Goal: Task Accomplishment & Management: Manage account settings

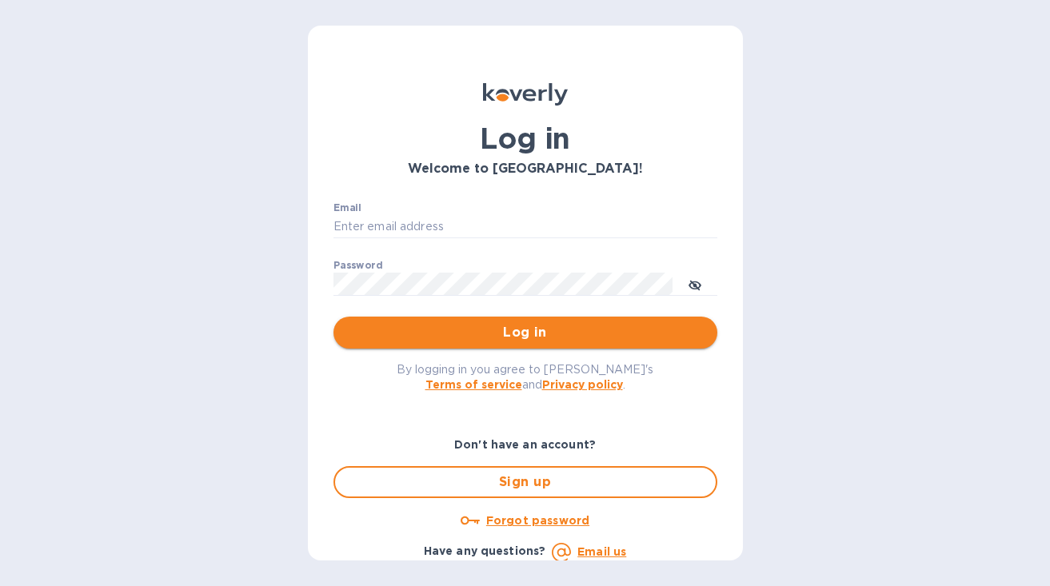
type input "[PERSON_NAME][EMAIL_ADDRESS][DOMAIN_NAME]"
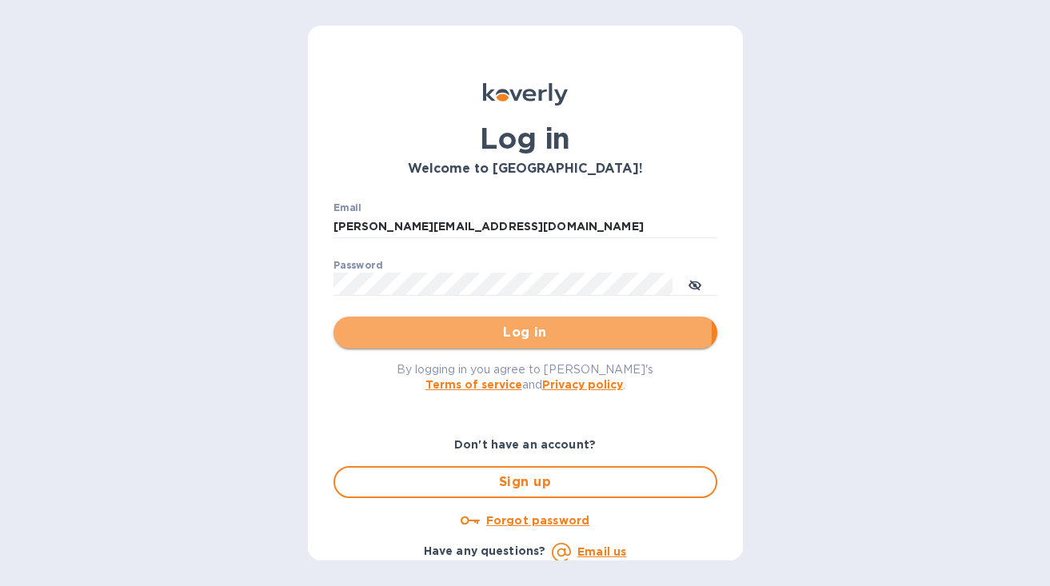
click at [454, 331] on span "Log in" at bounding box center [525, 332] width 358 height 19
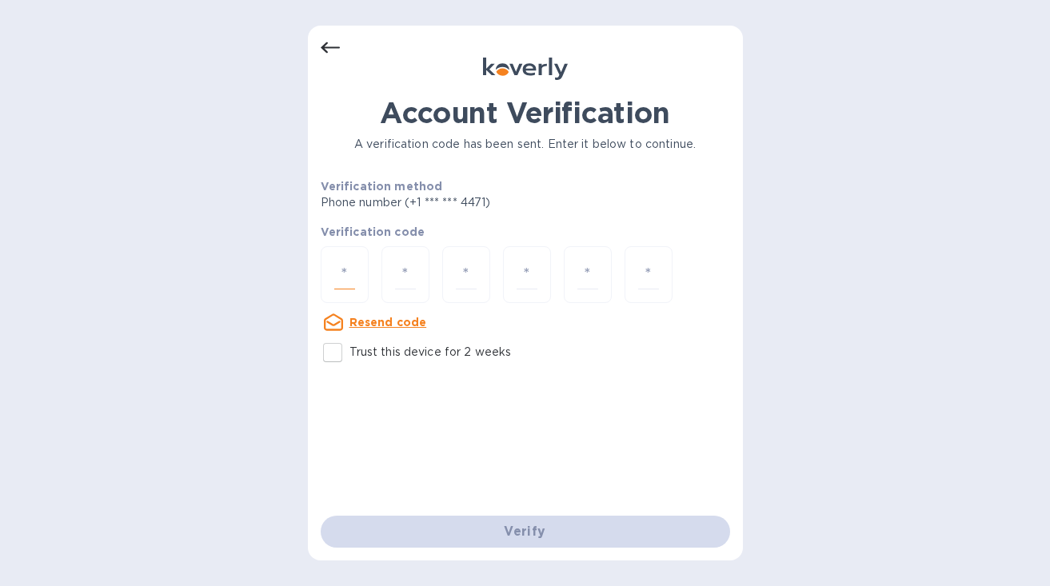
click at [342, 279] on input "number" at bounding box center [344, 275] width 21 height 30
type input "6"
type input "3"
type input "2"
type input "4"
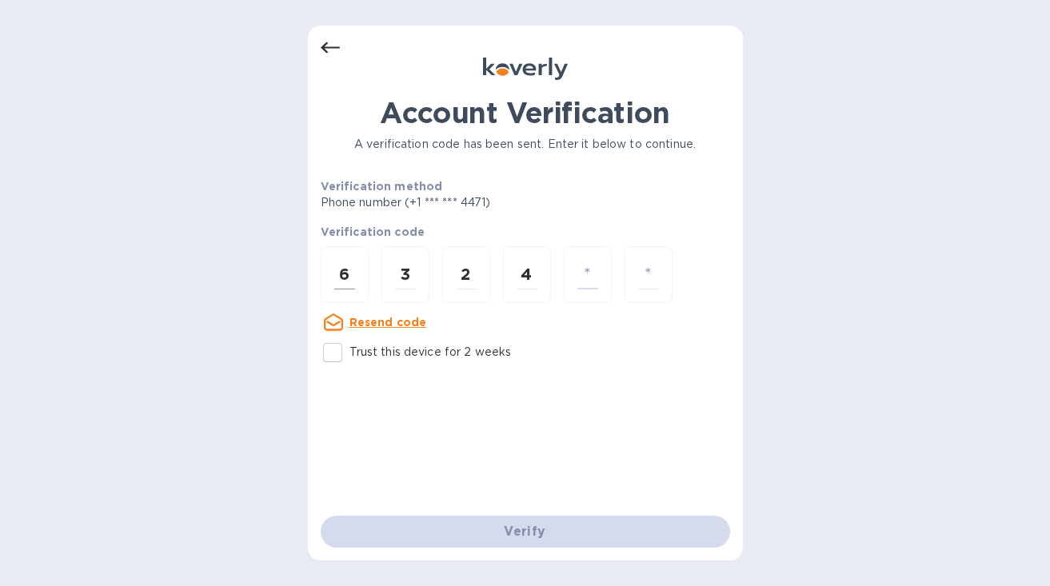
type input "7"
type input "4"
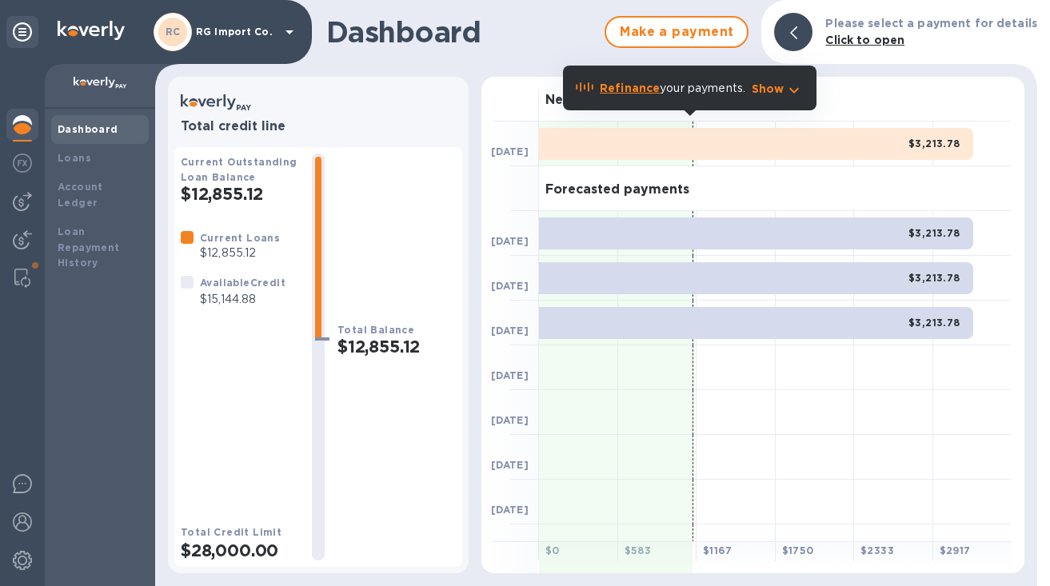
scroll to position [3, 0]
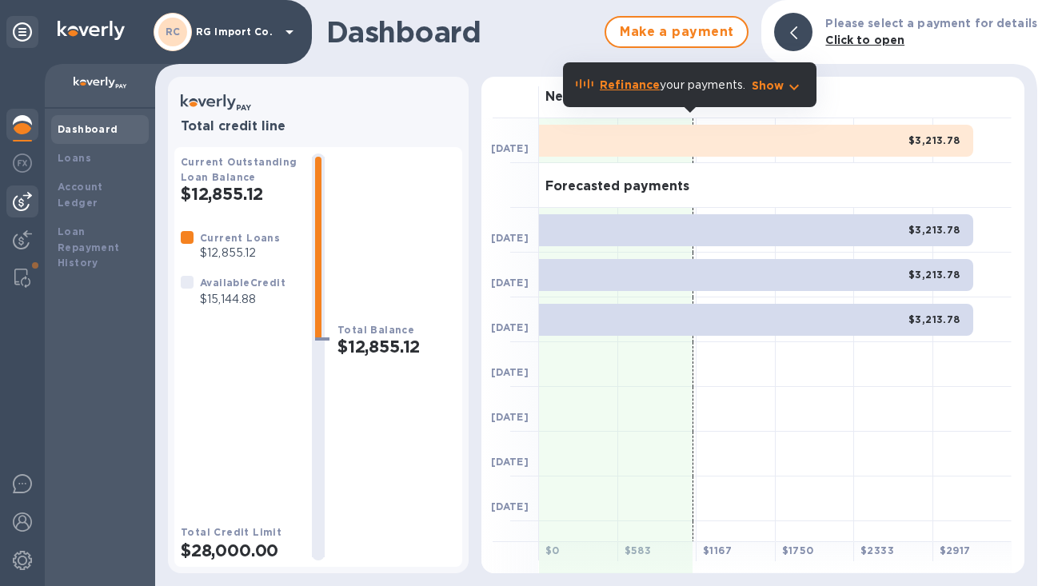
click at [16, 195] on img at bounding box center [22, 201] width 19 height 19
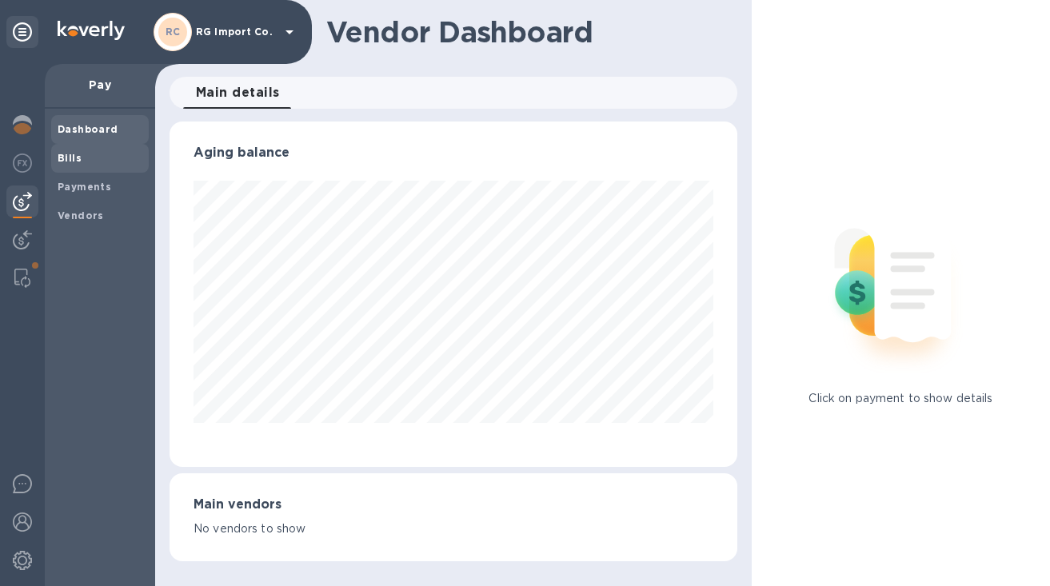
click at [94, 157] on span "Bills" at bounding box center [100, 158] width 85 height 16
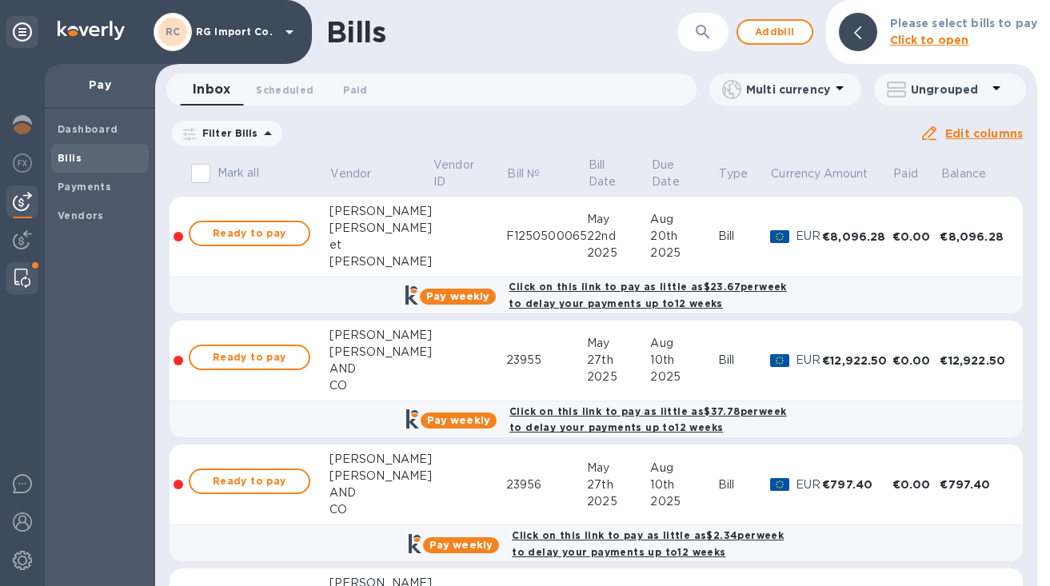
click at [19, 279] on img at bounding box center [22, 278] width 16 height 19
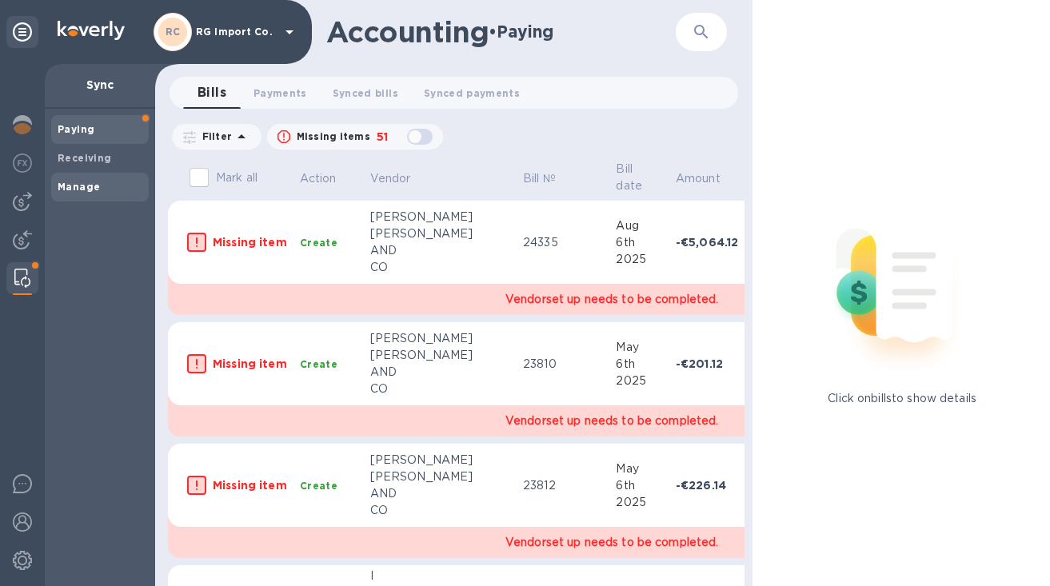
click at [86, 187] on b "Manage" at bounding box center [79, 187] width 42 height 12
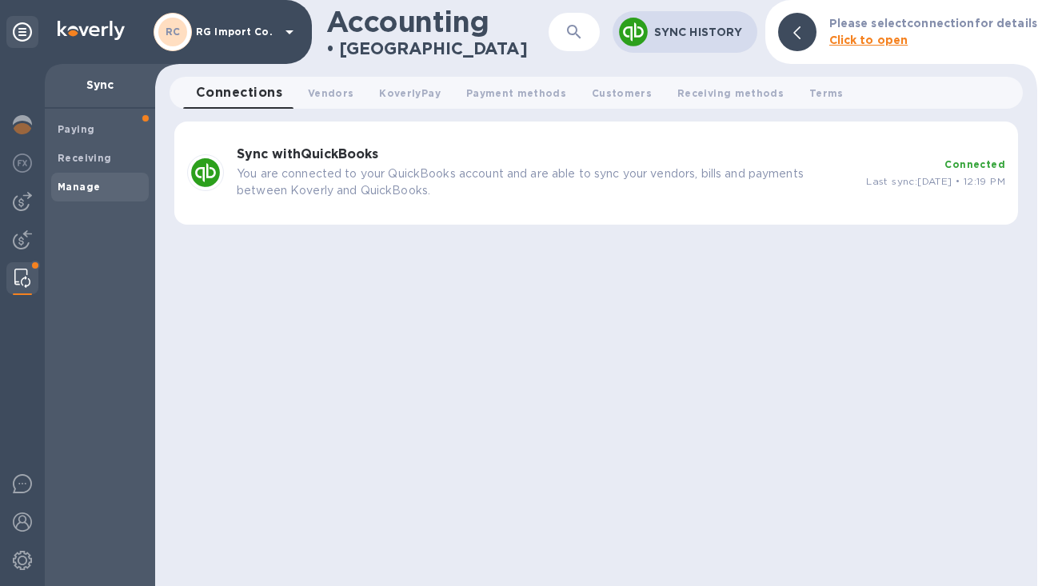
click at [637, 173] on p "You are connected to your QuickBooks account and are able to sync your vendors,…" at bounding box center [545, 183] width 617 height 34
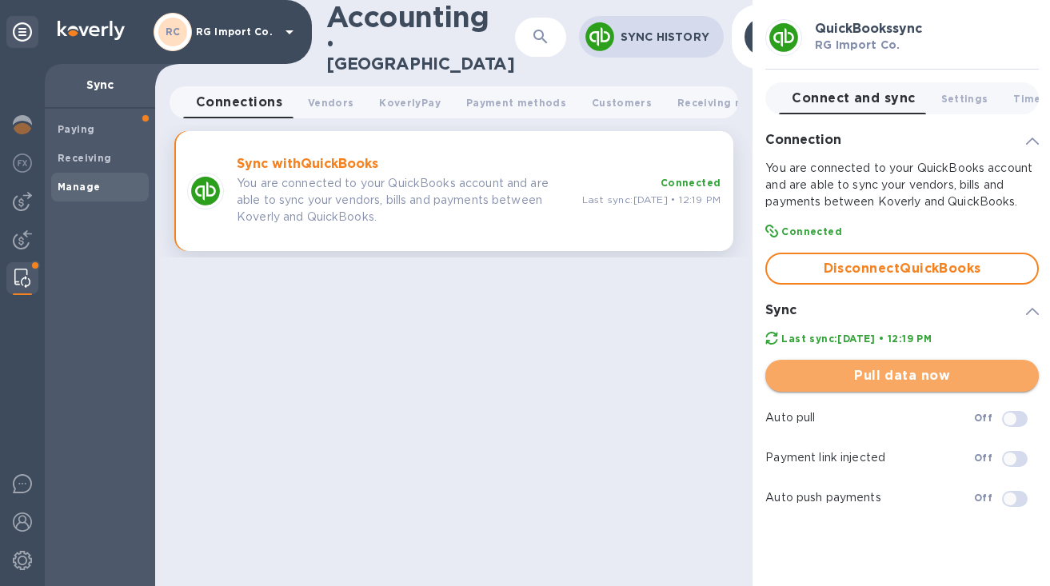
click at [908, 378] on span "Pull data now" at bounding box center [902, 375] width 248 height 19
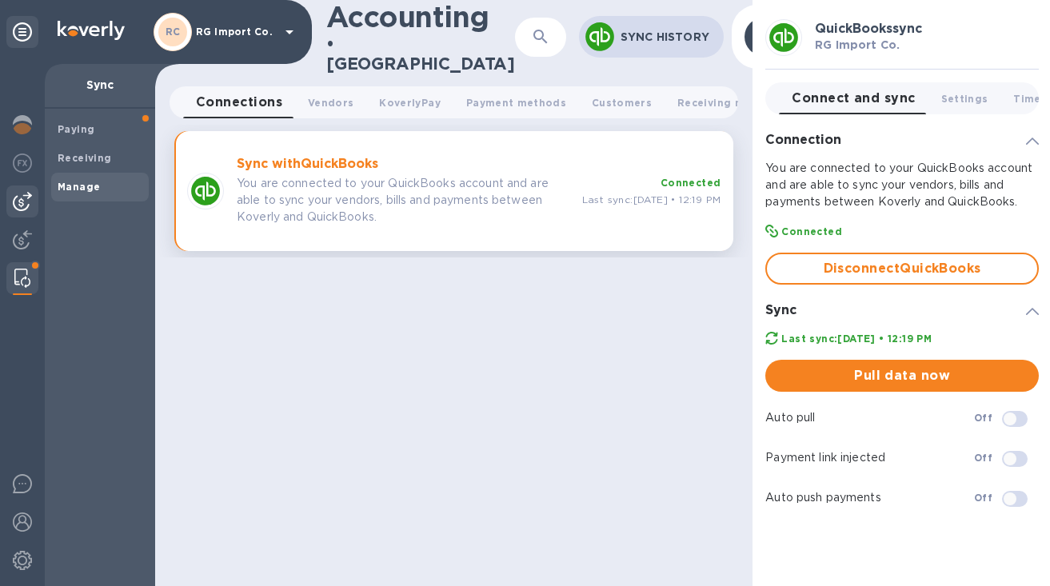
click at [18, 199] on img at bounding box center [22, 201] width 19 height 19
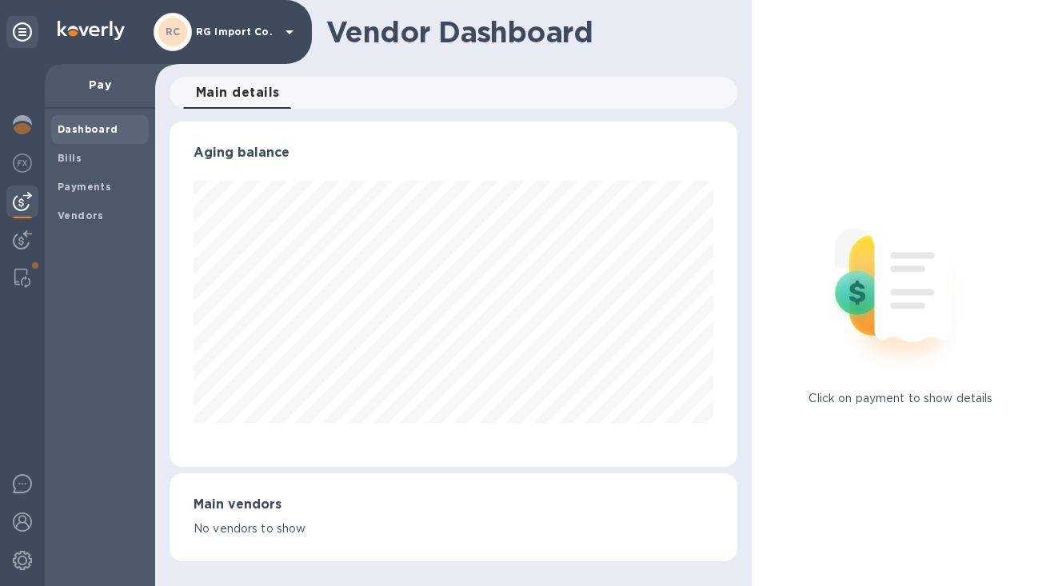
scroll to position [346, 562]
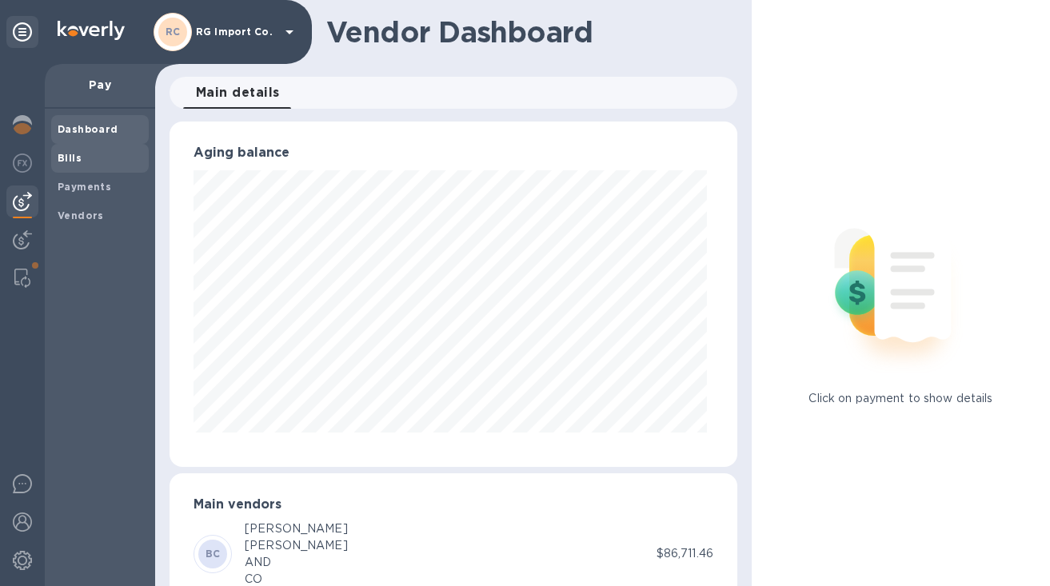
click at [78, 162] on b "Bills" at bounding box center [70, 158] width 24 height 12
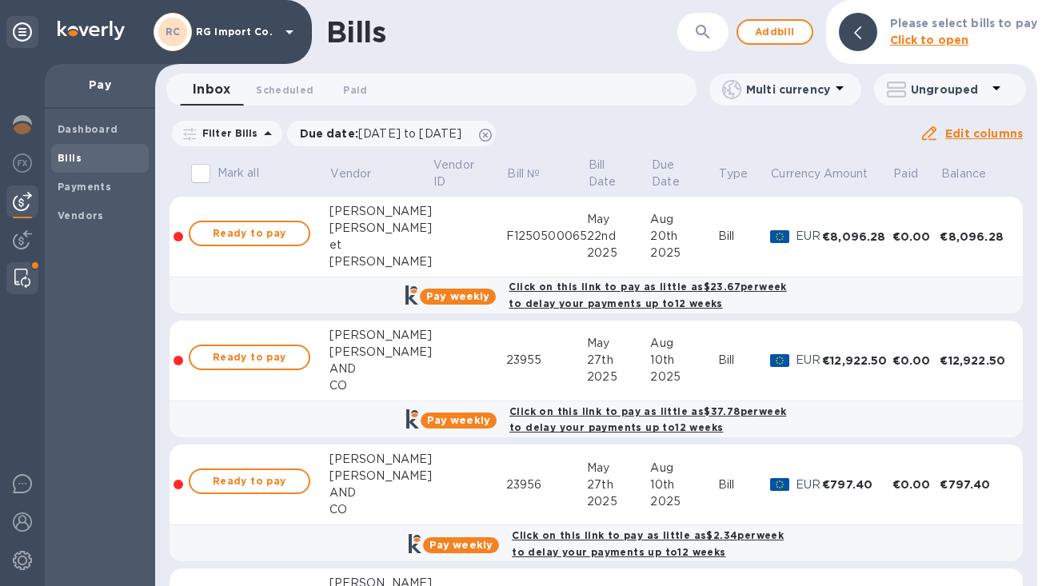
click at [24, 282] on img at bounding box center [22, 278] width 16 height 19
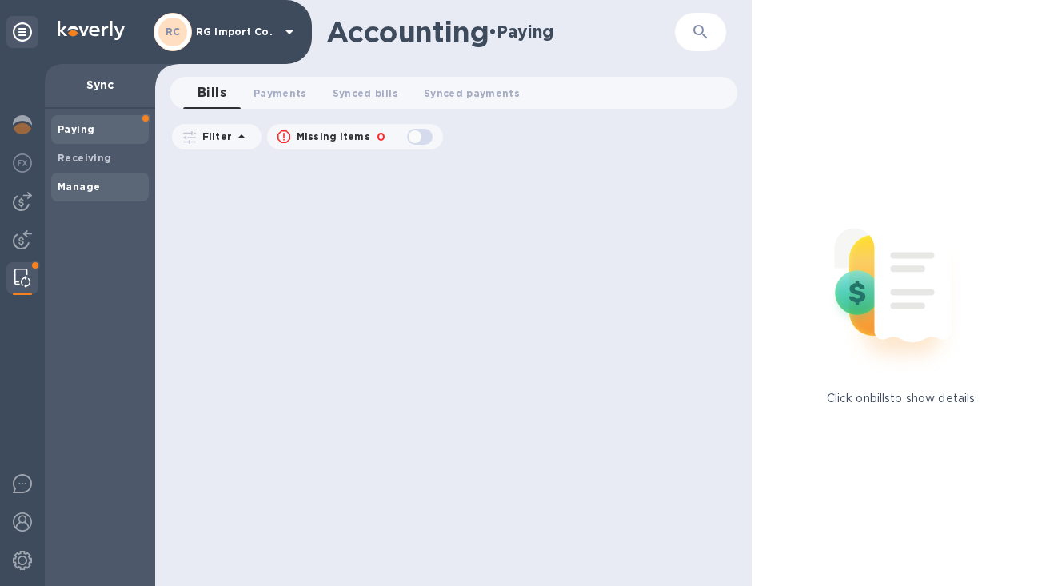
click at [98, 185] on span "Manage" at bounding box center [100, 187] width 85 height 16
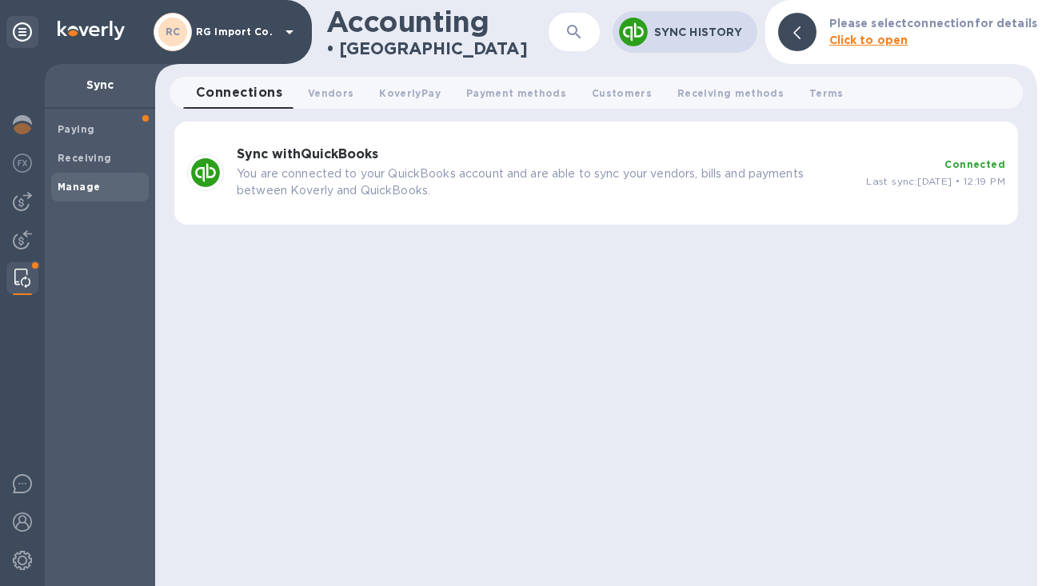
click at [614, 167] on p "You are connected to your QuickBooks account and are able to sync your vendors,…" at bounding box center [545, 183] width 617 height 34
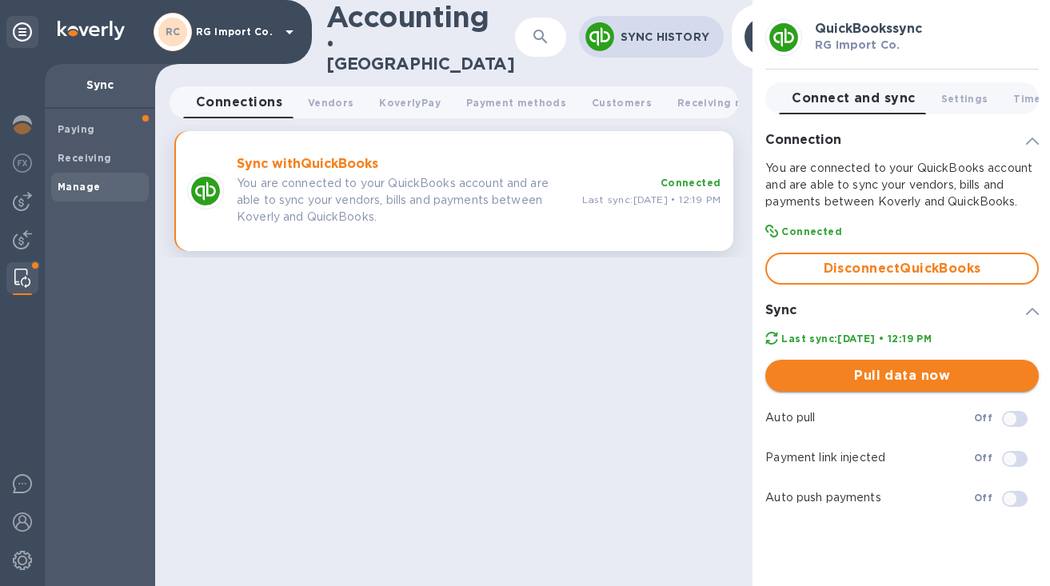
click at [838, 373] on span "Pull data now" at bounding box center [902, 375] width 248 height 19
click at [20, 235] on img at bounding box center [22, 239] width 19 height 19
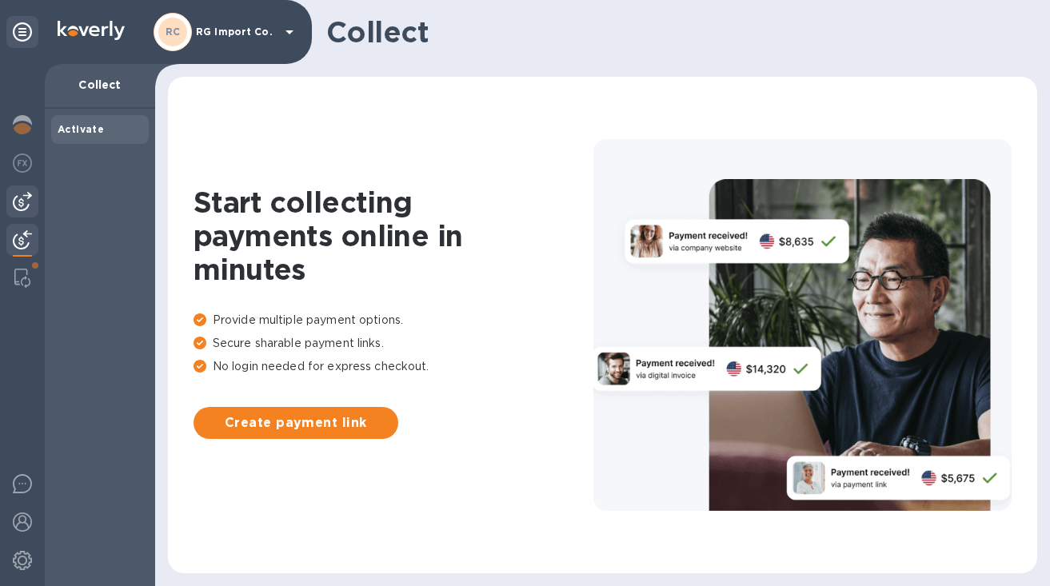
click at [22, 201] on img at bounding box center [22, 201] width 19 height 19
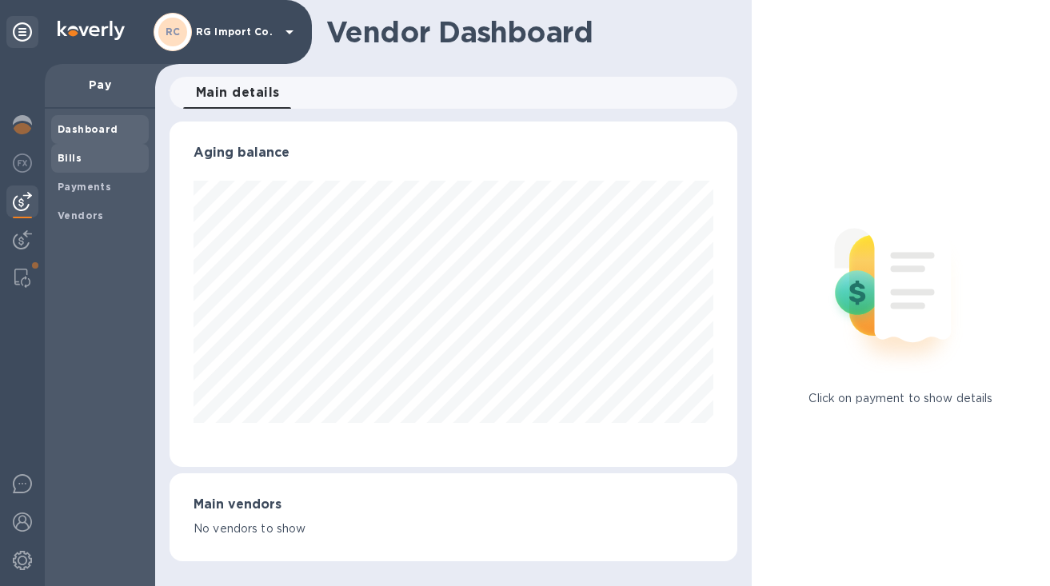
scroll to position [799611, 799395]
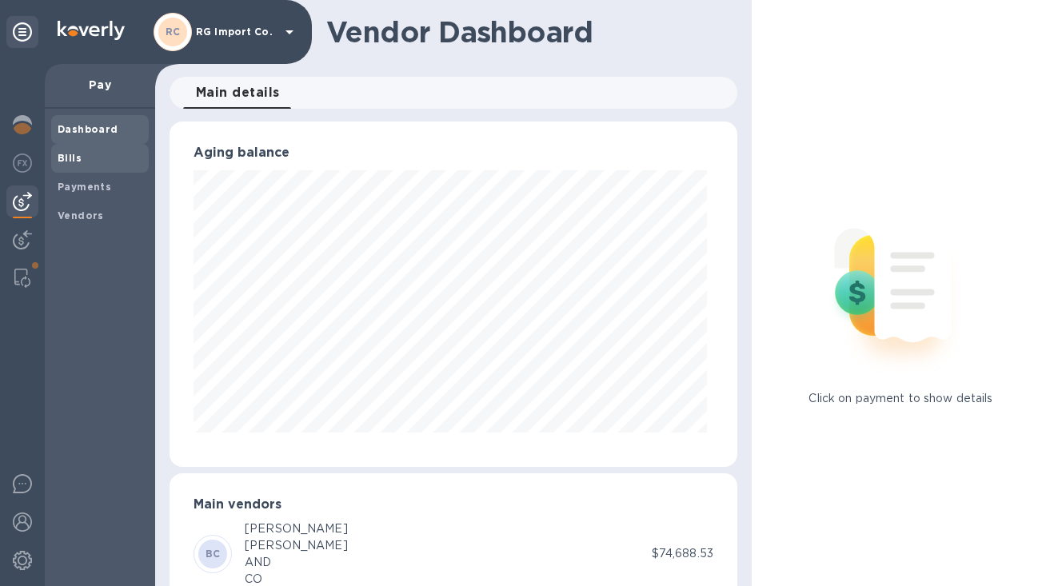
click at [75, 162] on b "Bills" at bounding box center [70, 158] width 24 height 12
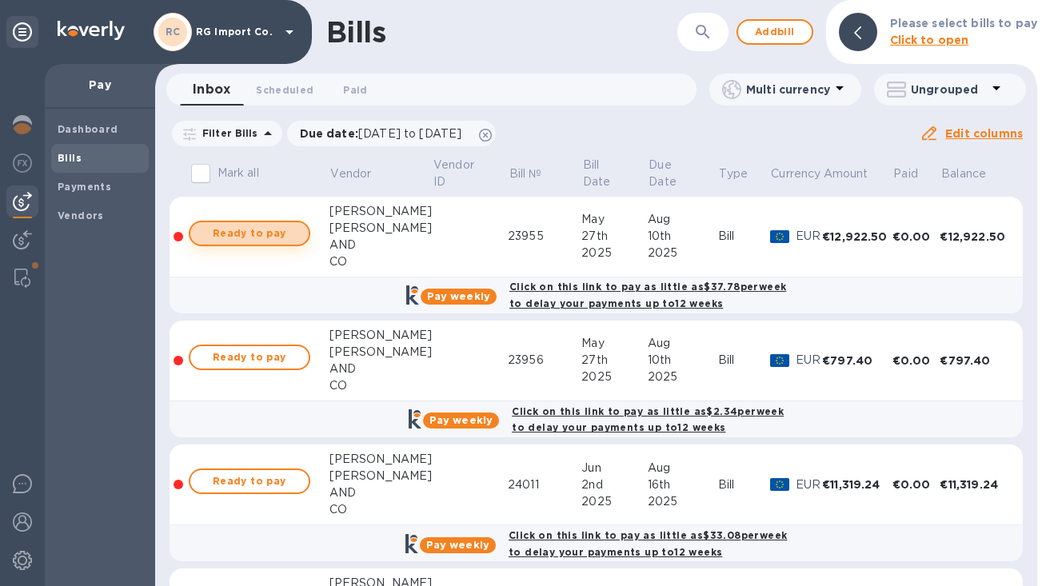
click at [284, 230] on span "Ready to pay" at bounding box center [249, 233] width 93 height 19
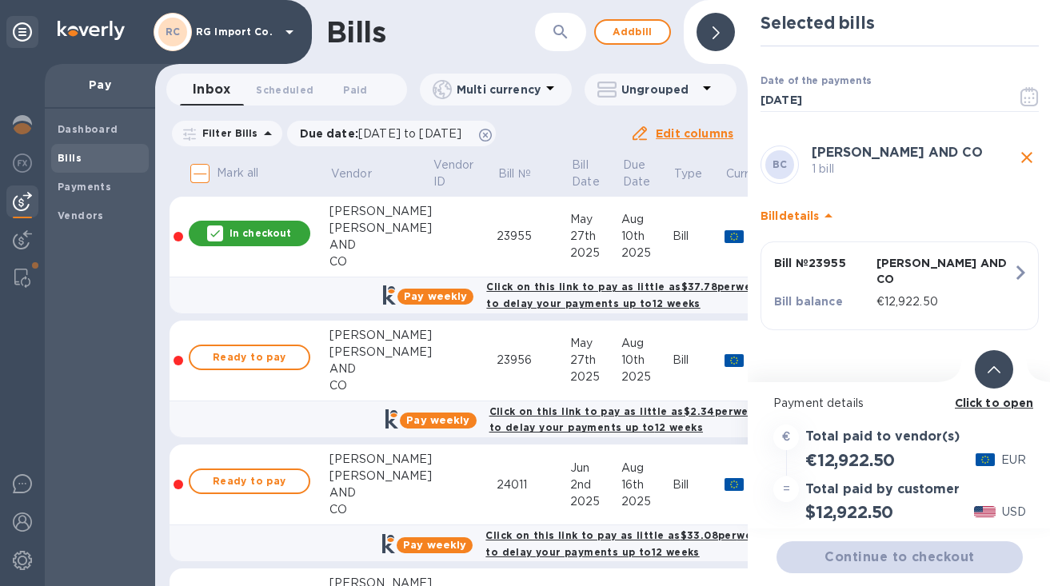
click at [997, 370] on icon at bounding box center [994, 369] width 13 height 7
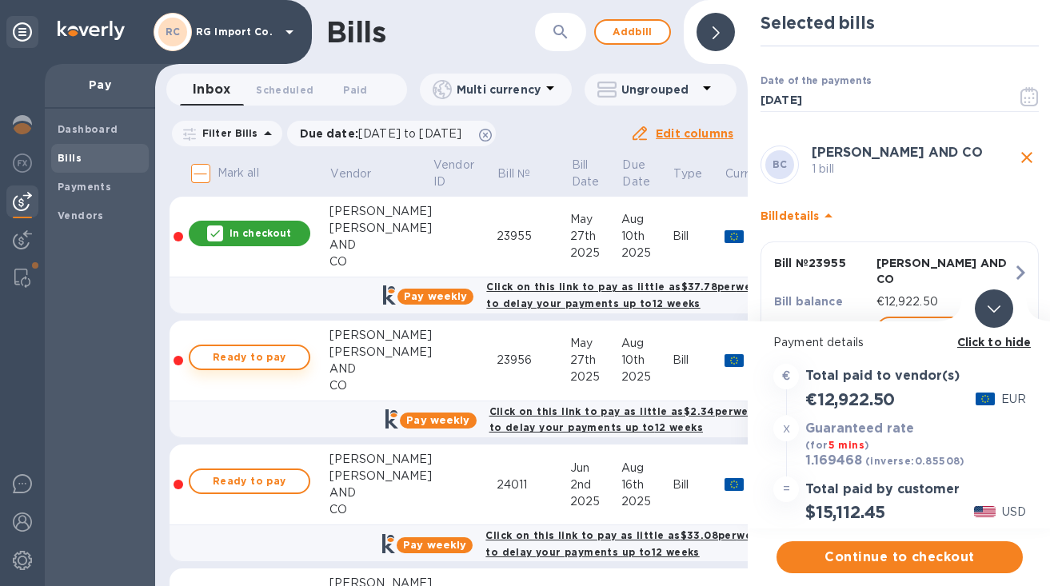
click at [276, 358] on span "Ready to pay" at bounding box center [249, 357] width 93 height 19
drag, startPoint x: 903, startPoint y: 404, endPoint x: 818, endPoint y: 408, distance: 84.9
click at [818, 408] on div "€13,719.90 EUR" at bounding box center [899, 399] width 259 height 26
copy h2 "13,719.90"
click at [811, 556] on span "Continue to checkout" at bounding box center [900, 557] width 221 height 19
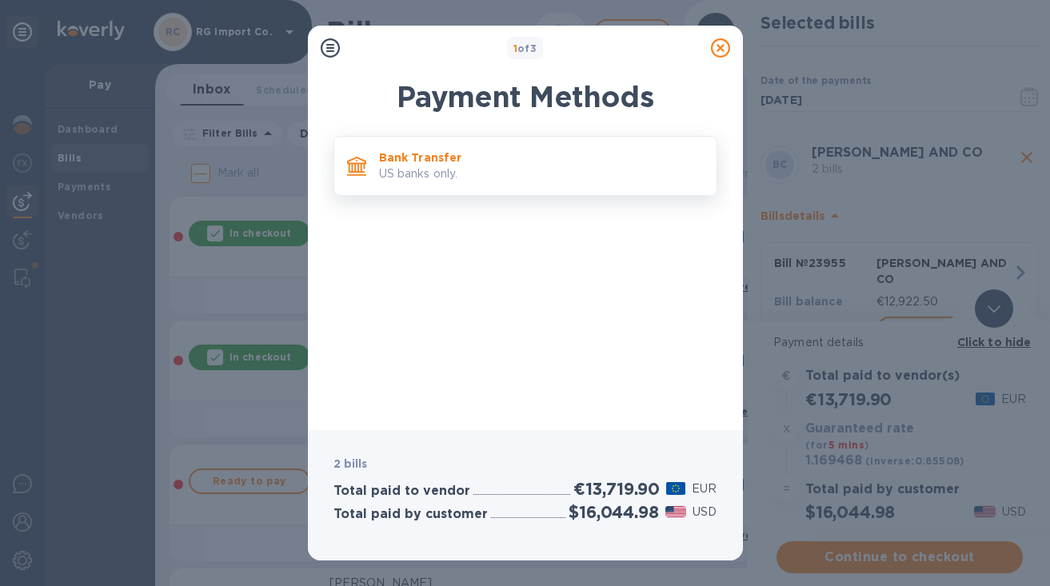
click at [509, 167] on p "US banks only." at bounding box center [541, 174] width 325 height 17
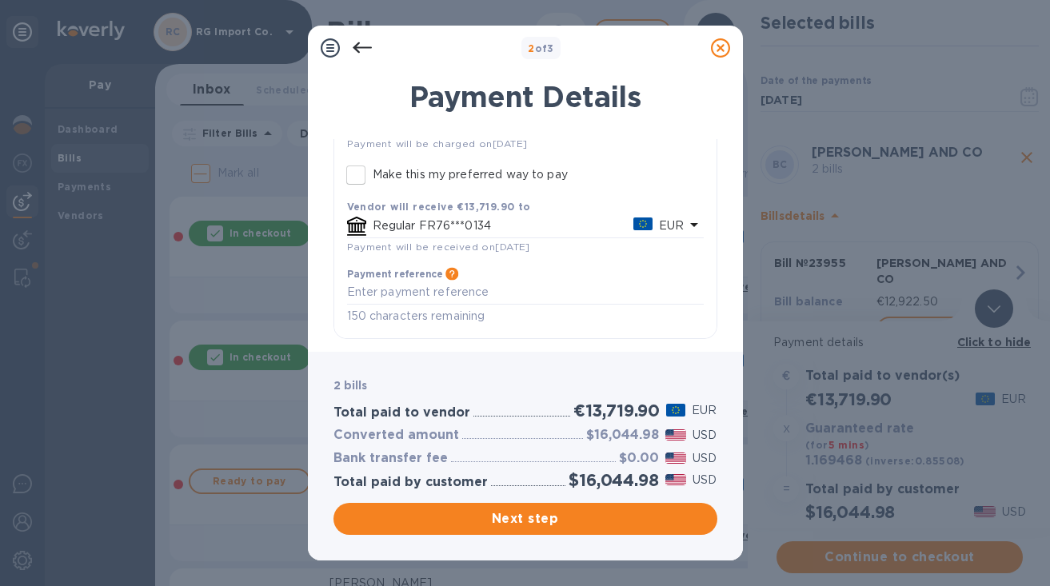
scroll to position [168, 0]
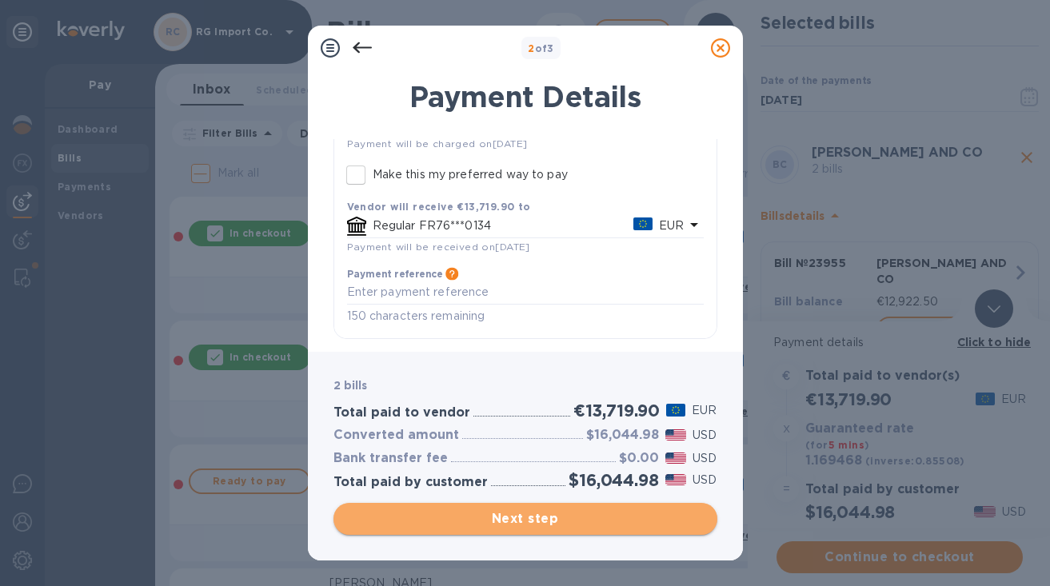
click at [452, 520] on span "Next step" at bounding box center [525, 519] width 358 height 19
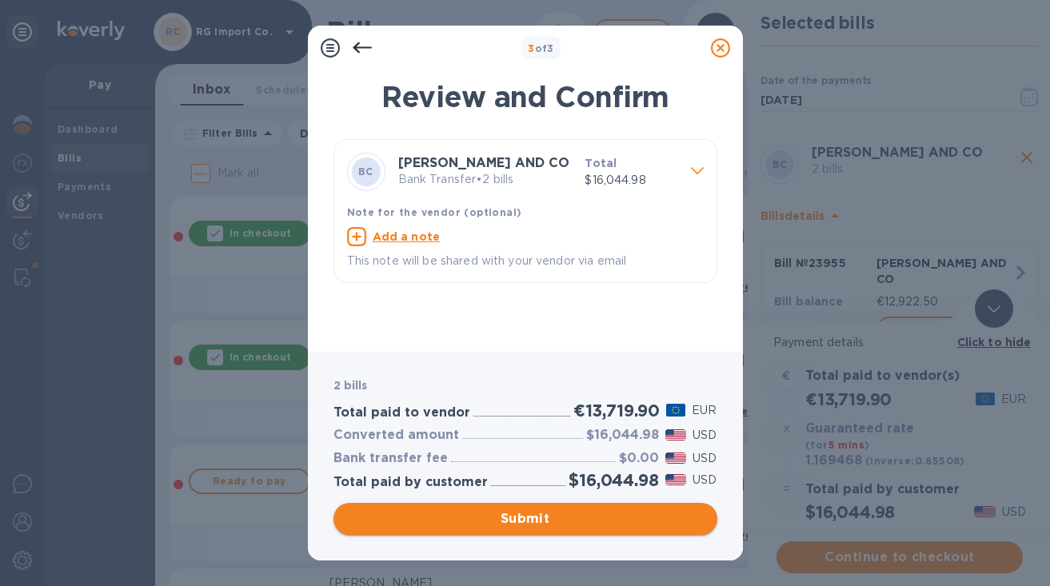
click at [479, 519] on span "Submit" at bounding box center [525, 519] width 358 height 19
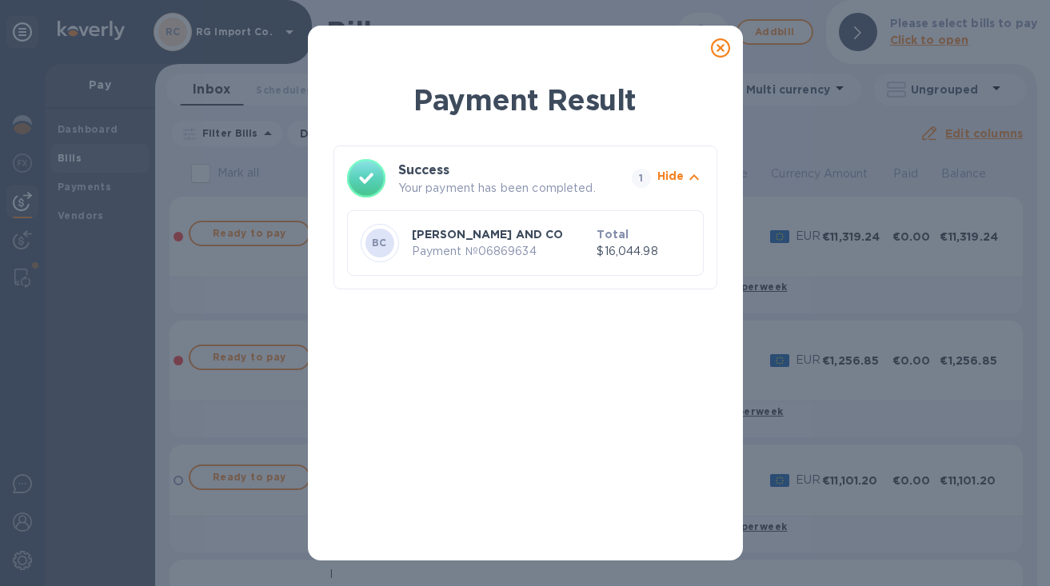
click at [722, 50] on icon at bounding box center [720, 47] width 19 height 19
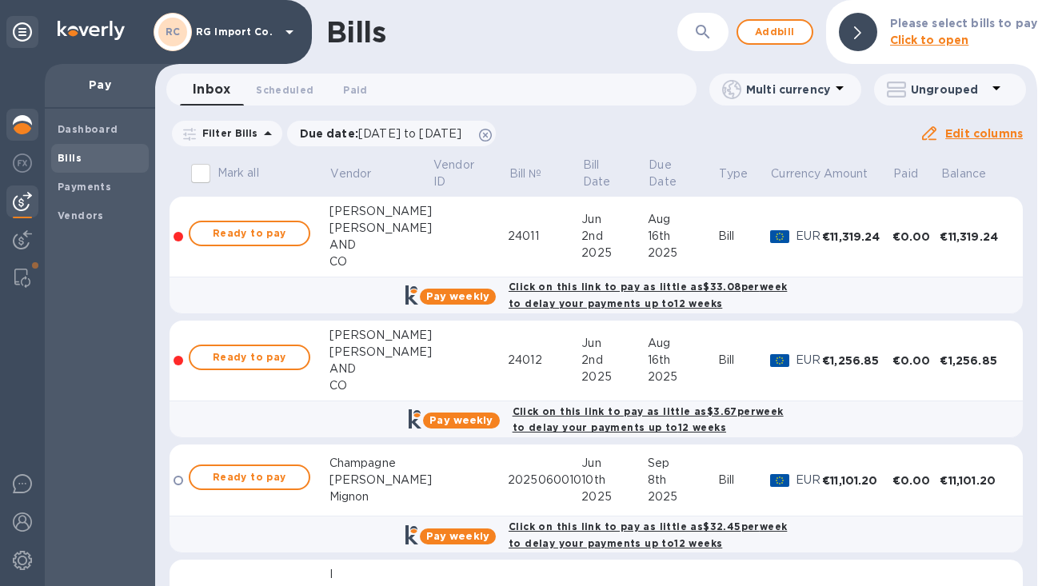
click at [22, 121] on img at bounding box center [22, 124] width 19 height 19
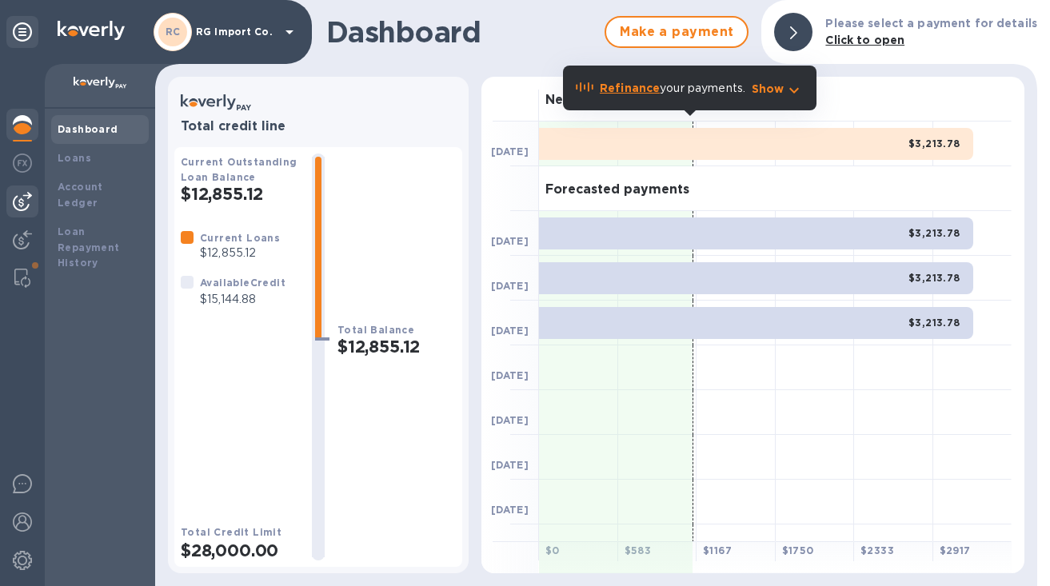
click at [22, 197] on img at bounding box center [22, 201] width 19 height 19
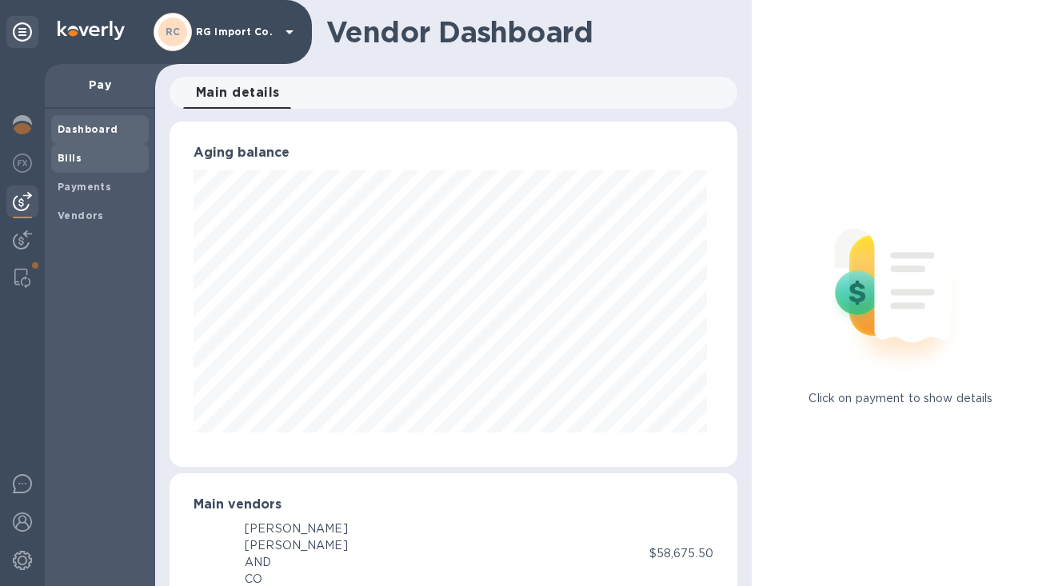
scroll to position [799611, 799395]
click at [120, 159] on span "Bills" at bounding box center [100, 158] width 85 height 16
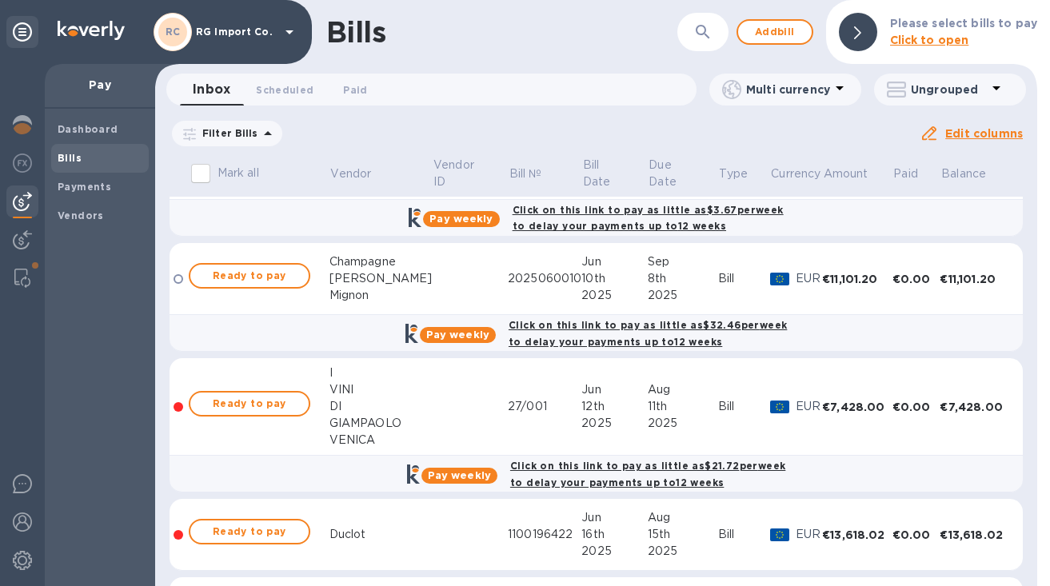
scroll to position [203, 0]
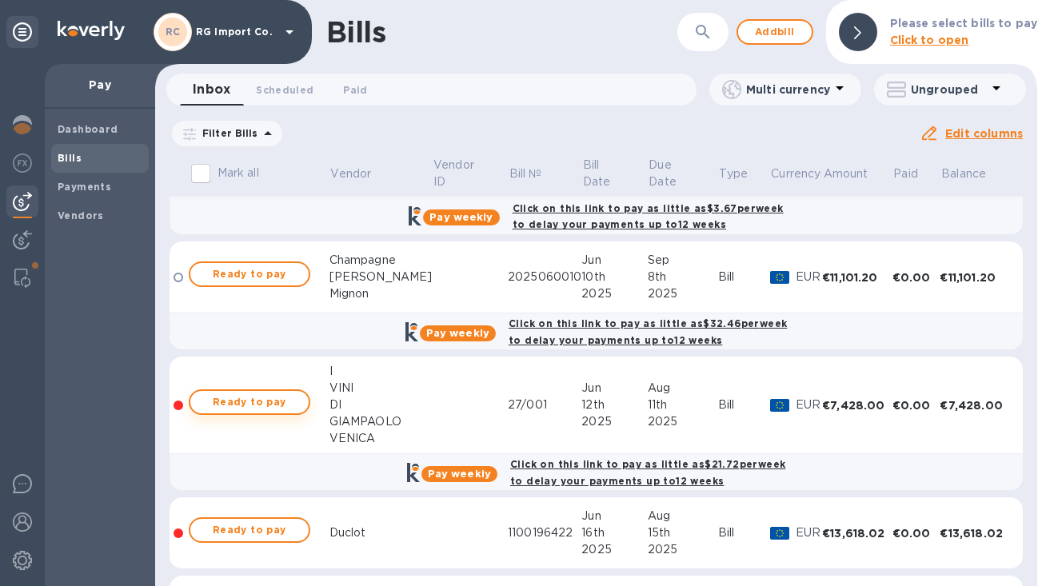
click at [285, 402] on span "Ready to pay" at bounding box center [249, 402] width 93 height 19
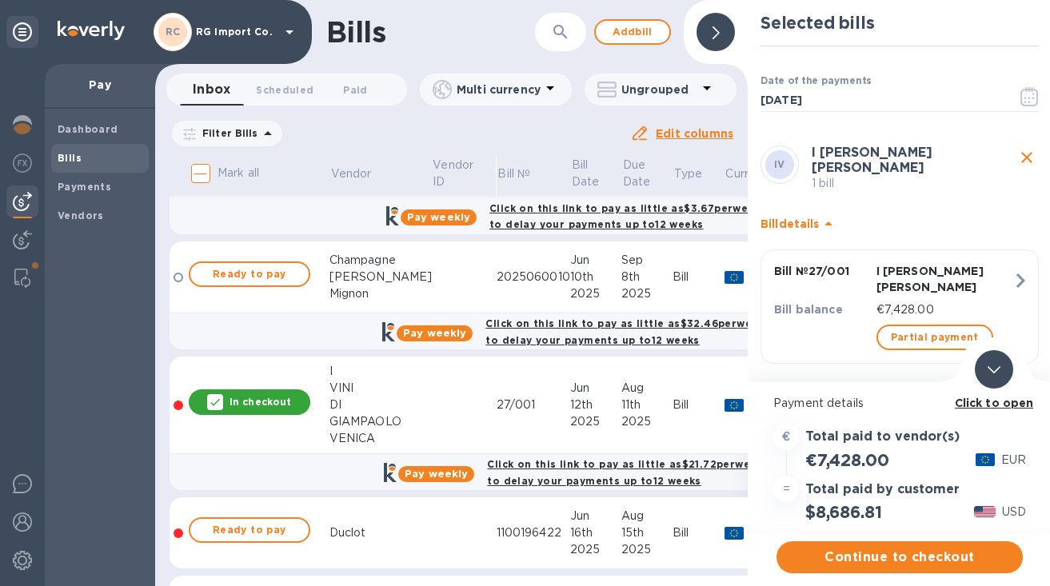
click at [918, 263] on p "I [PERSON_NAME] [PERSON_NAME]" at bounding box center [945, 279] width 136 height 32
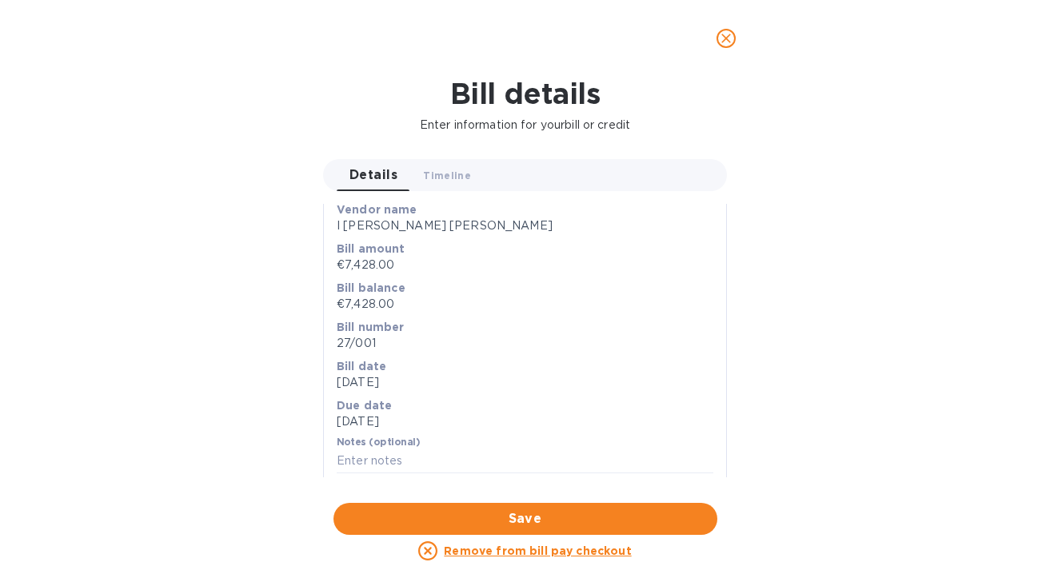
scroll to position [0, 0]
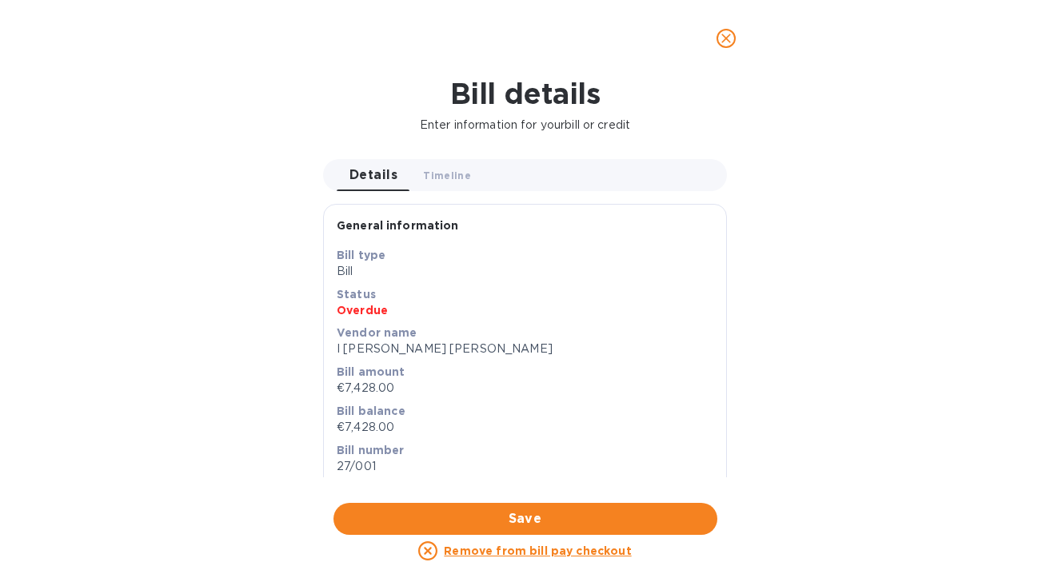
click at [726, 34] on icon "close" at bounding box center [726, 38] width 16 height 16
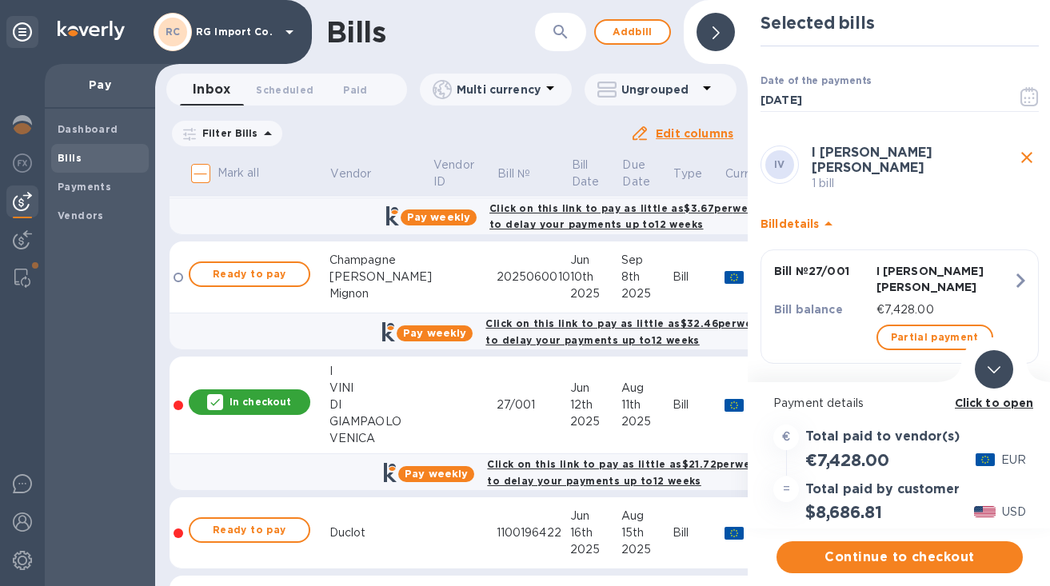
click at [992, 368] on icon at bounding box center [994, 369] width 13 height 7
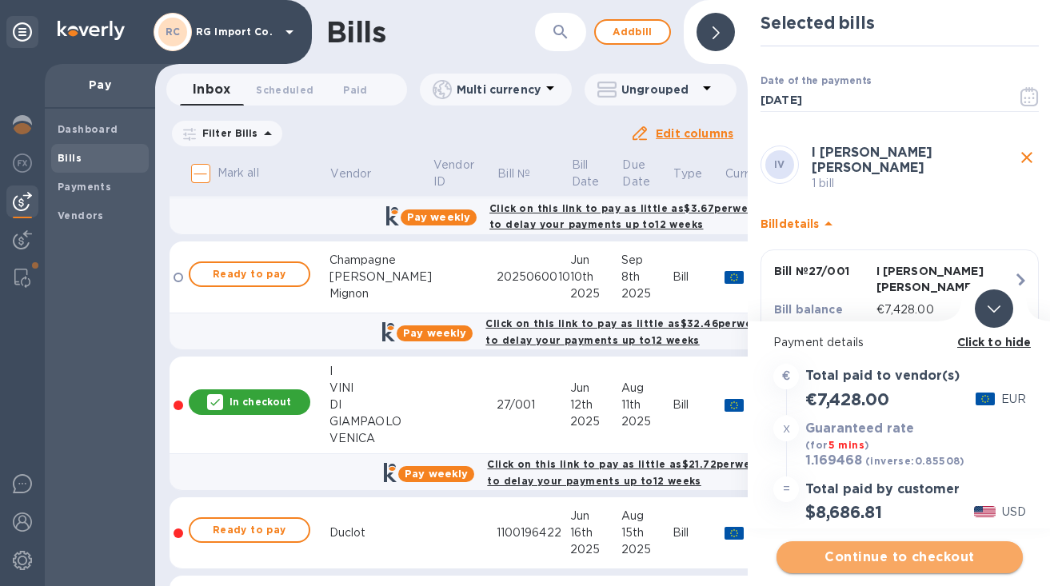
click at [839, 551] on span "Continue to checkout" at bounding box center [900, 557] width 221 height 19
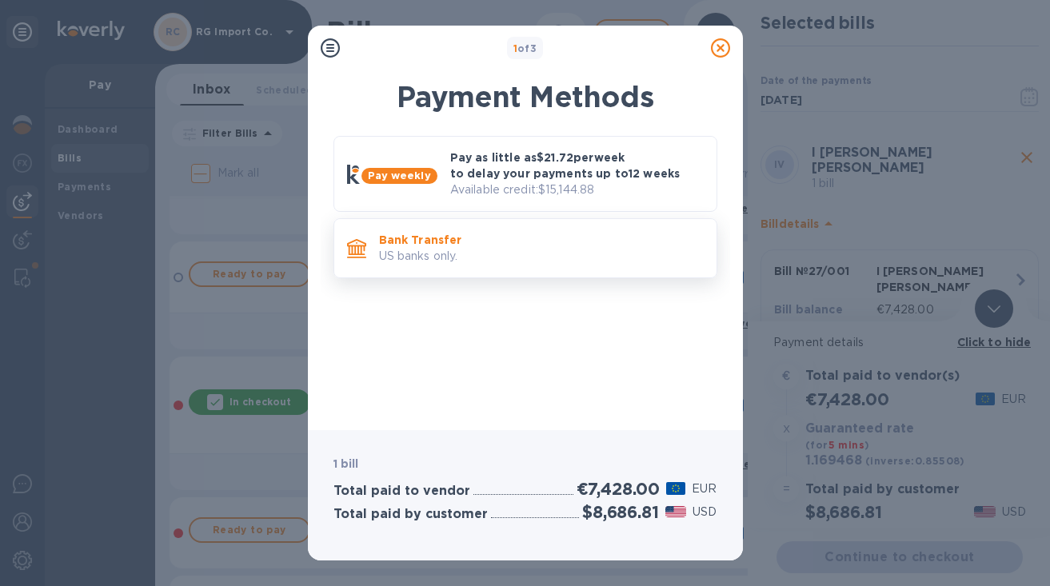
click at [540, 249] on p "US banks only." at bounding box center [541, 256] width 325 height 17
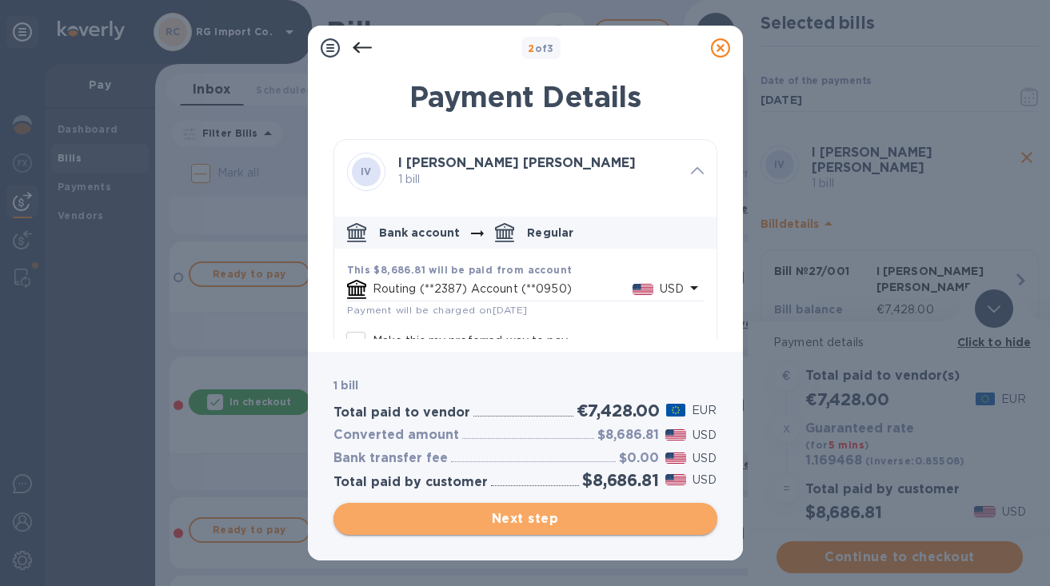
click at [462, 518] on span "Next step" at bounding box center [525, 519] width 358 height 19
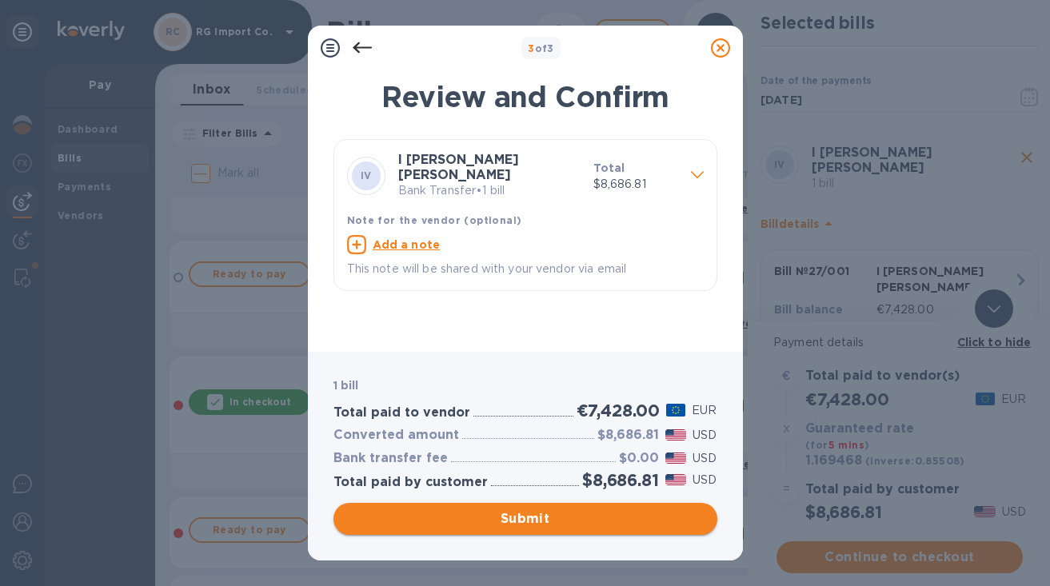
click at [455, 522] on span "Submit" at bounding box center [525, 519] width 358 height 19
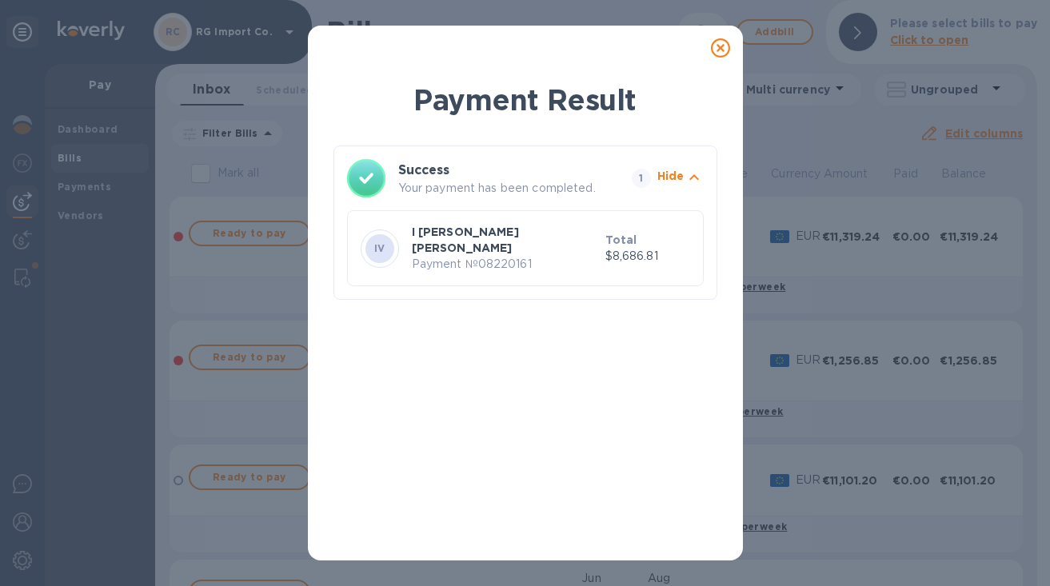
click at [722, 49] on icon at bounding box center [720, 47] width 19 height 19
